Goal: Information Seeking & Learning: Learn about a topic

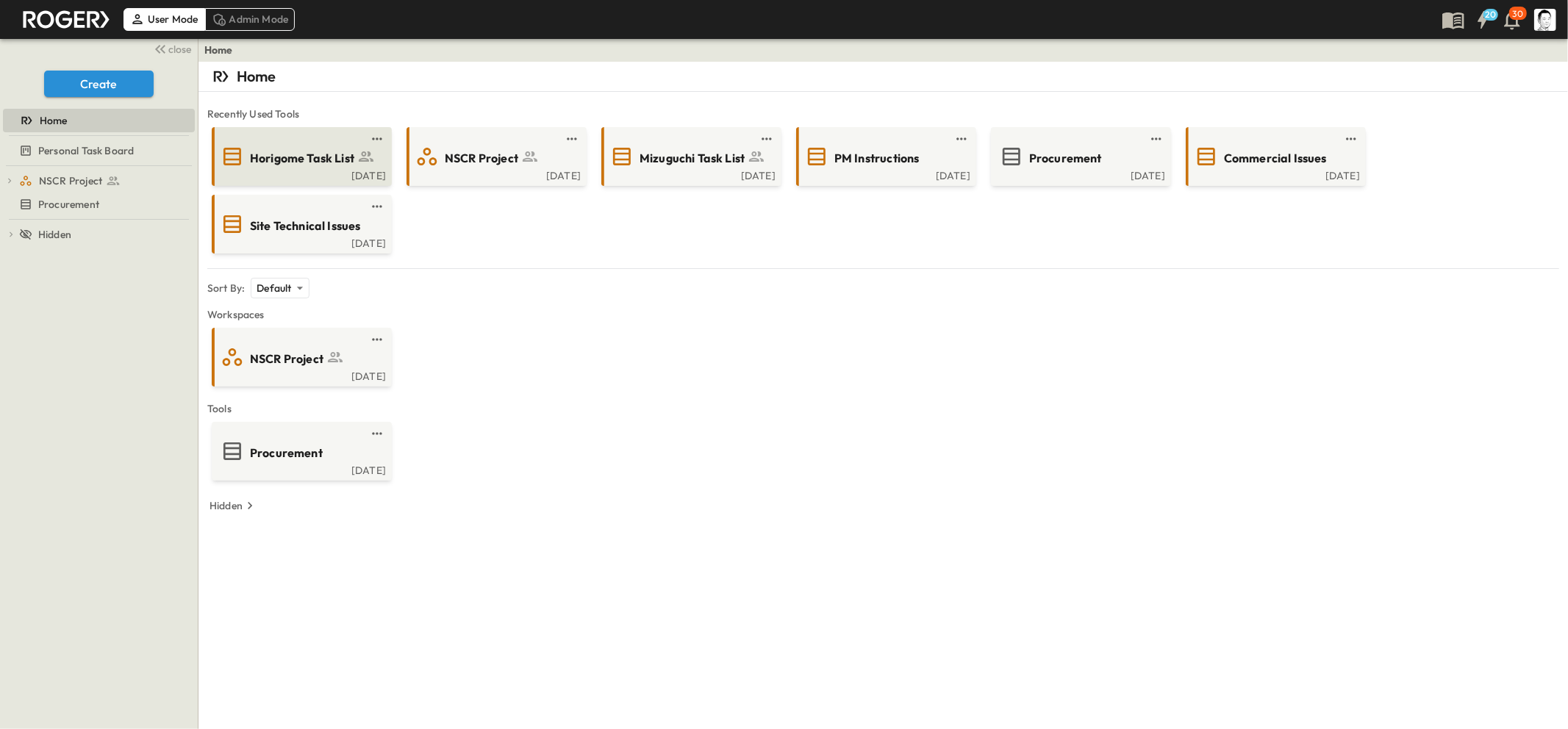
click at [271, 160] on span "Horigome Task List" at bounding box center [302, 159] width 105 height 17
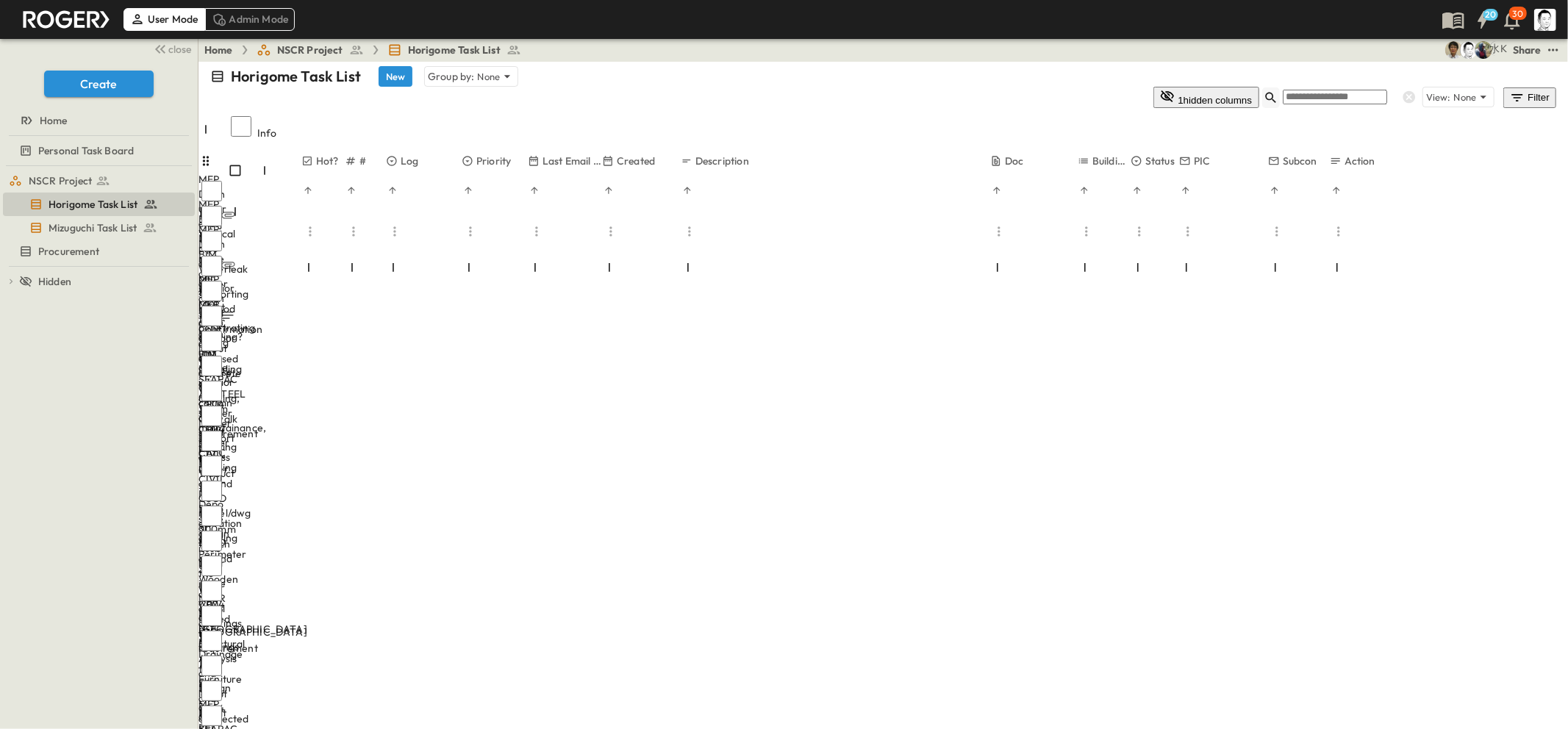
click at [1279, 91] on icon "button" at bounding box center [1271, 98] width 15 height 15
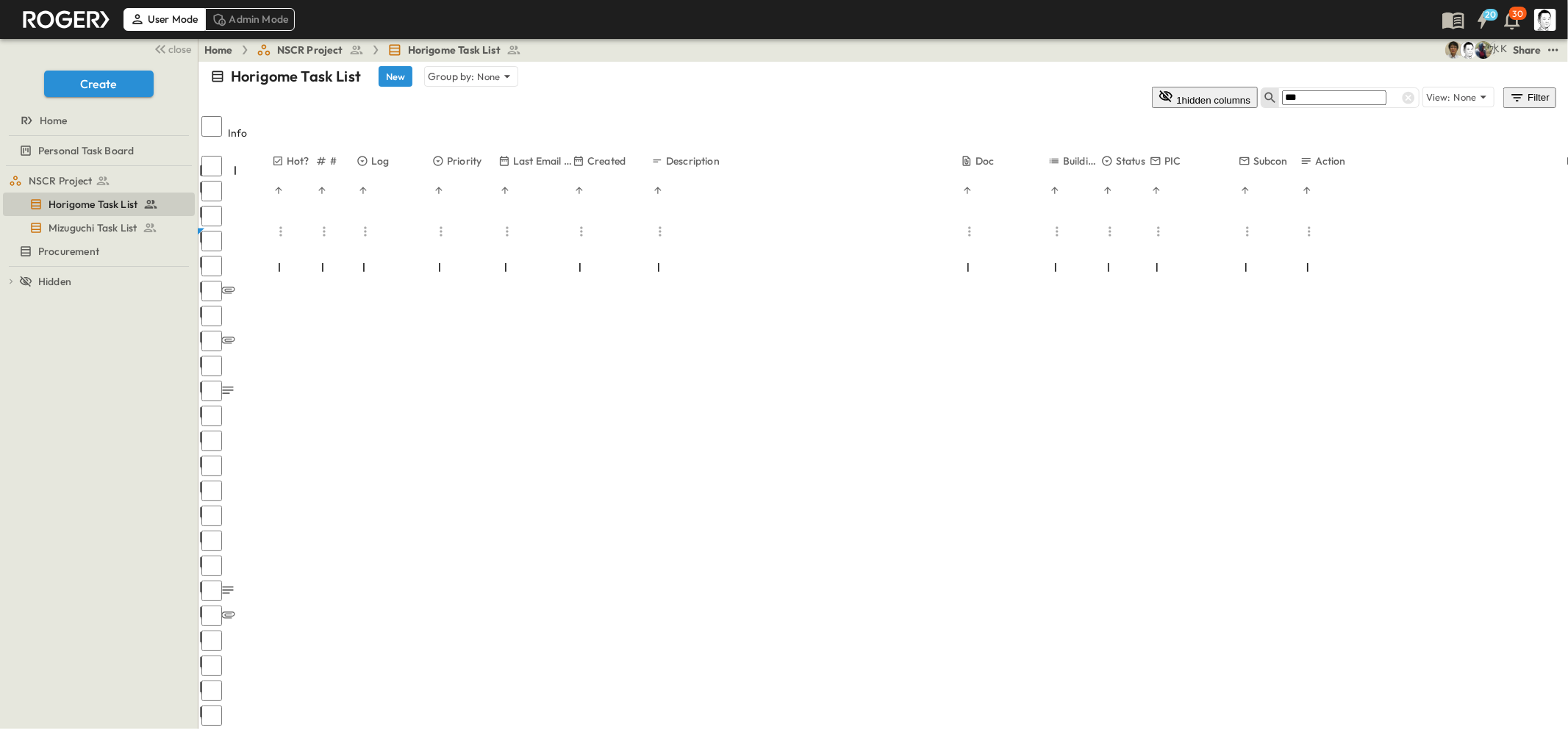
type input "***"
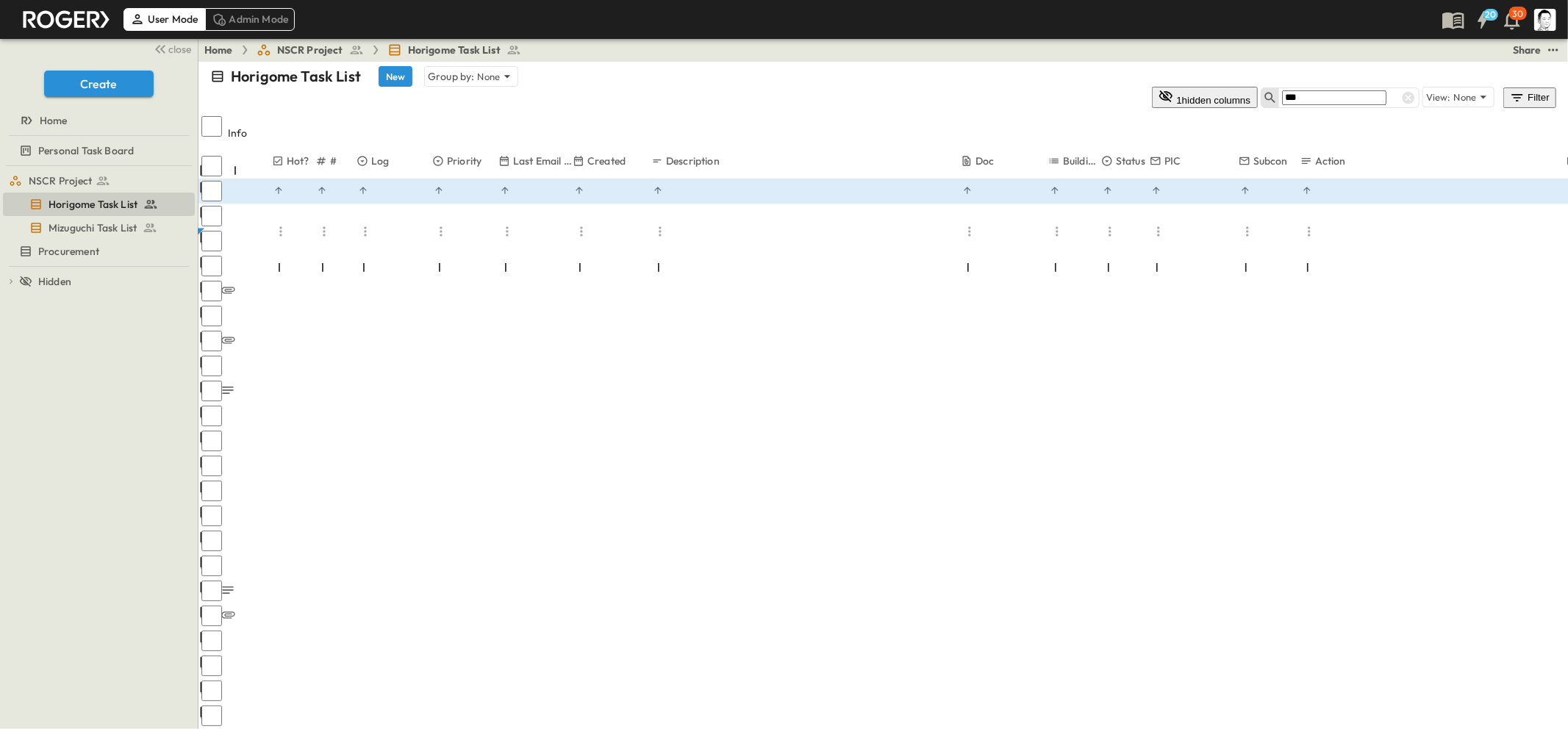
scroll to position [322, 0]
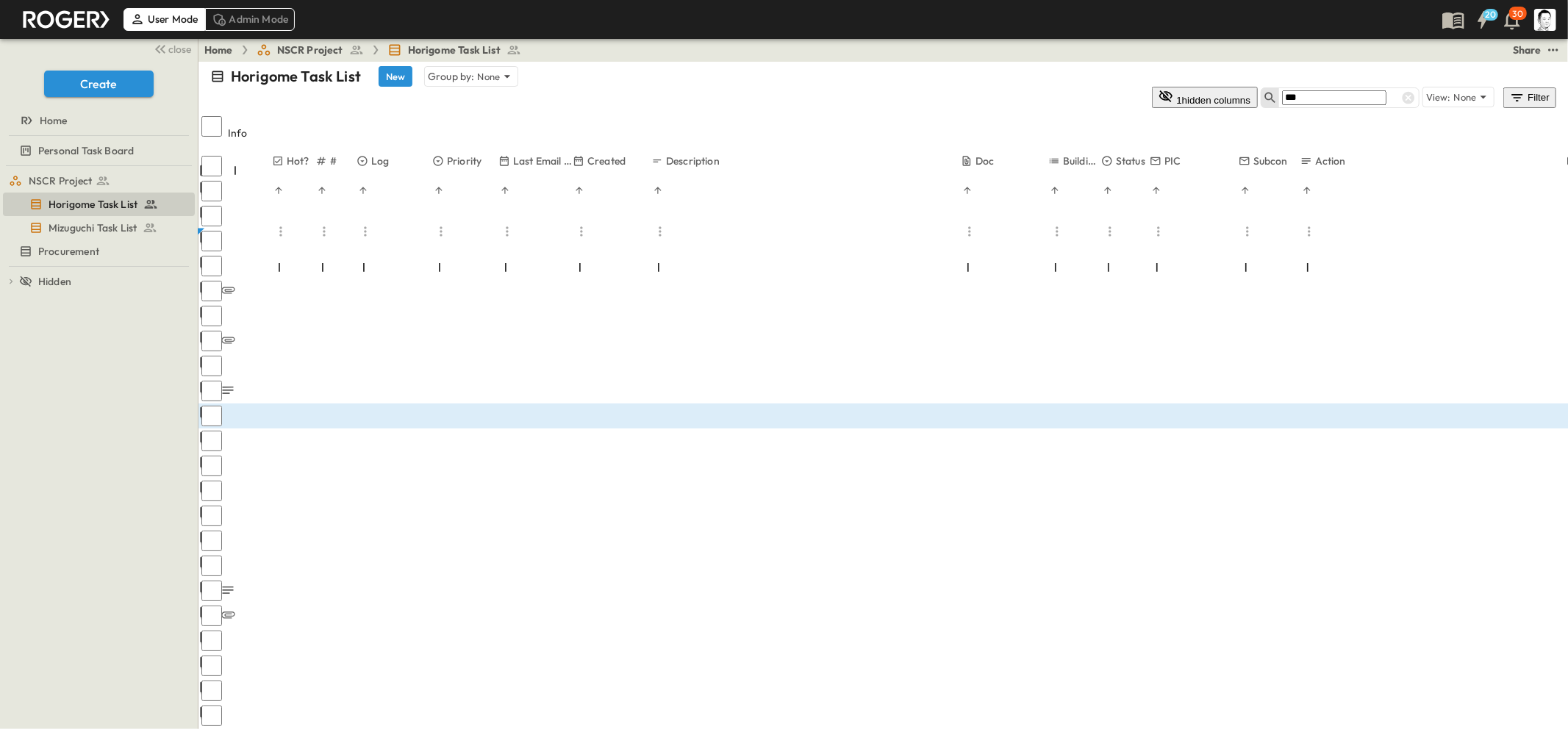
type input "*"
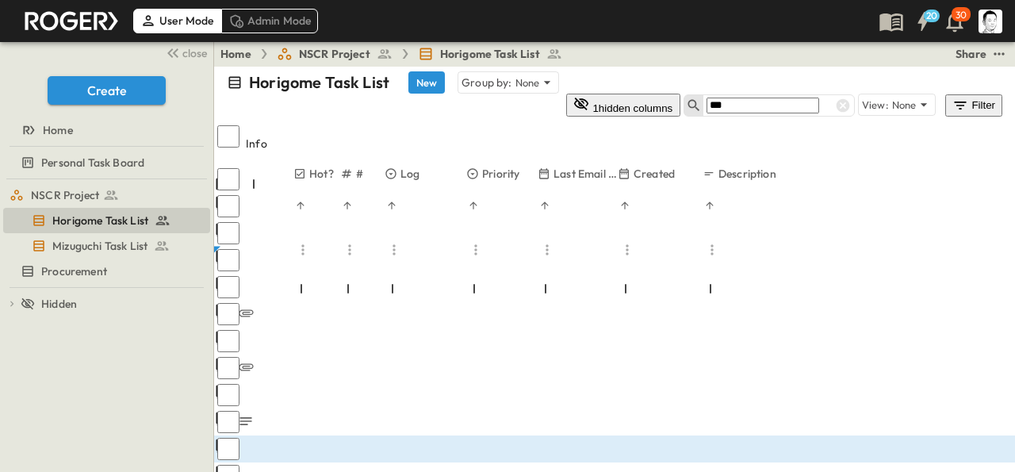
scroll to position [1992, 0]
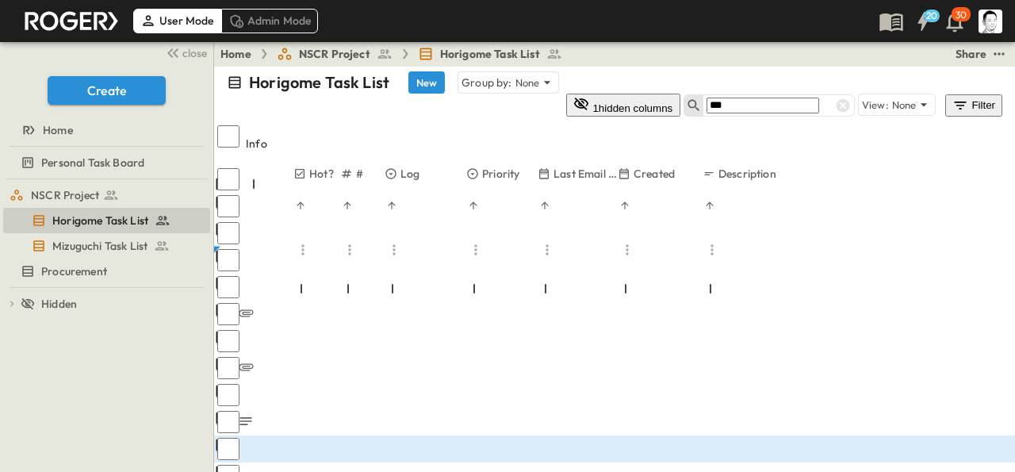
type input "*"
